Goal: Check status: Check status

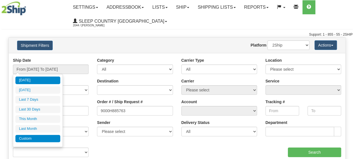
click at [35, 138] on li "Custom" at bounding box center [37, 139] width 45 height 8
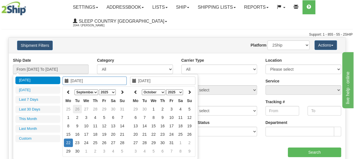
type input "[DATE]"
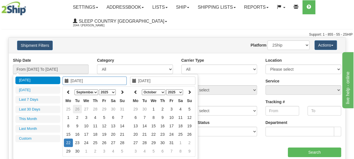
type input "[DATE]"
click at [68, 92] on icon at bounding box center [68, 92] width 4 height 4
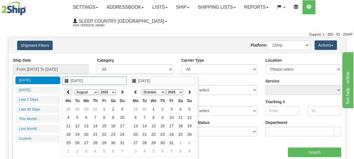
click at [68, 92] on icon at bounding box center [68, 92] width 4 height 4
type input "[DATE]"
click at [77, 107] on td "1" at bounding box center [77, 109] width 9 height 8
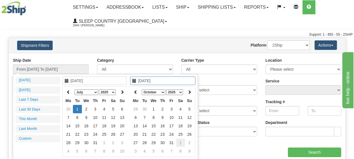
type input "[DATE]"
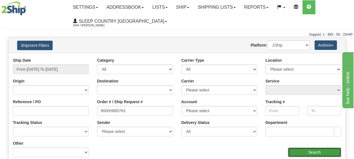
click at [310, 150] on input "Search" at bounding box center [314, 152] width 53 height 10
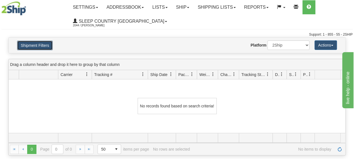
click at [41, 48] on button "Shipment Filters" at bounding box center [35, 46] width 36 height 10
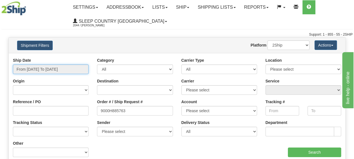
type input "[DATE]"
click at [44, 69] on input "From [DATE] To [DATE]" at bounding box center [51, 69] width 76 height 10
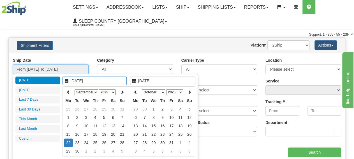
type input "[DATE]"
click at [68, 89] on th at bounding box center [68, 92] width 9 height 9
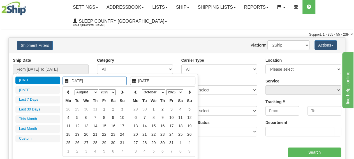
click at [68, 90] on icon at bounding box center [68, 92] width 4 height 4
click at [69, 92] on icon at bounding box center [68, 92] width 4 height 4
click at [126, 93] on th at bounding box center [122, 92] width 9 height 9
type input "[DATE]"
click at [122, 108] on td "1" at bounding box center [122, 109] width 9 height 8
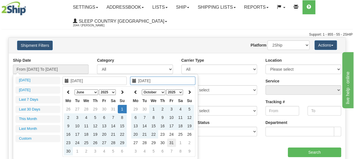
type input "[DATE]"
click at [172, 141] on td "31" at bounding box center [171, 142] width 9 height 8
type input "From [DATE] To [DATE]"
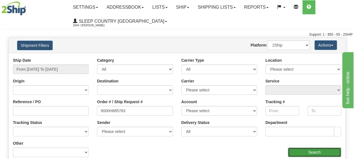
click at [306, 150] on input "Search" at bounding box center [314, 152] width 53 height 10
